Goal: Task Accomplishment & Management: Manage account settings

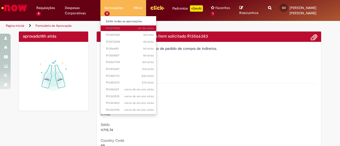
click at [125, 27] on span "um dia atrás um dia atrás R13575022" at bounding box center [130, 28] width 48 height 4
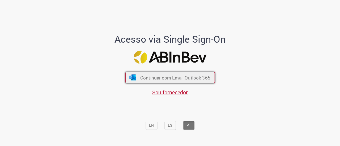
click at [151, 77] on span "Continuar com Email Outlook 365" at bounding box center [175, 78] width 70 height 6
click at [169, 75] on span "Continuar com Email Outlook 365" at bounding box center [175, 78] width 70 height 6
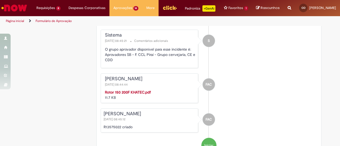
scroll to position [834, 0]
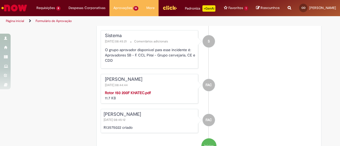
click at [119, 95] on strong "Rotor 150 200F KHATEC.pdf" at bounding box center [128, 93] width 46 height 5
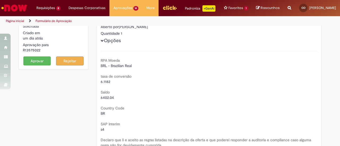
scroll to position [0, 0]
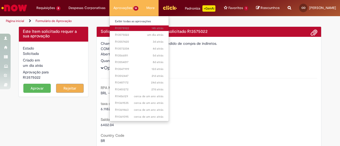
click at [123, 29] on span "14h atrás 14 horas atrás R13578922" at bounding box center [139, 28] width 49 height 4
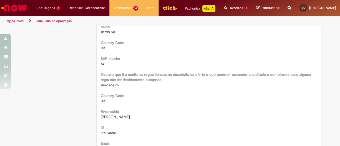
scroll to position [137, 0]
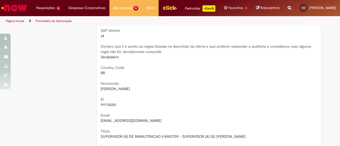
drag, startPoint x: 149, startPoint y: 101, endPoint x: 142, endPoint y: 114, distance: 15.0
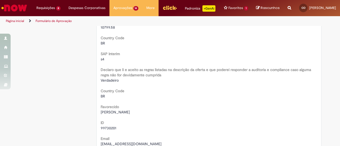
scroll to position [0, 0]
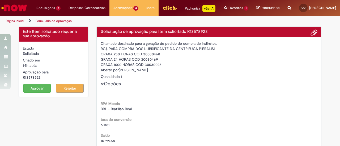
click at [28, 93] on button "Aprovar" at bounding box center [37, 88] width 28 height 9
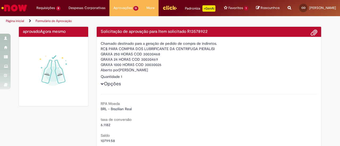
click at [28, 94] on img at bounding box center [53, 71] width 61 height 61
